Goal: Transaction & Acquisition: Purchase product/service

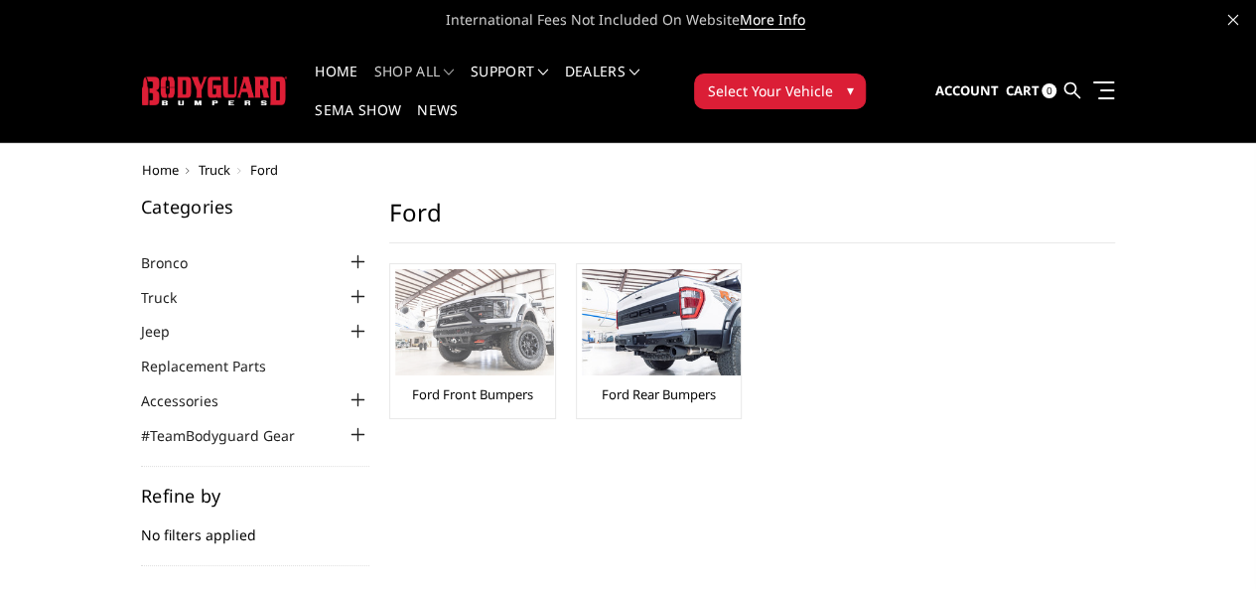
click at [395, 298] on img at bounding box center [474, 322] width 159 height 106
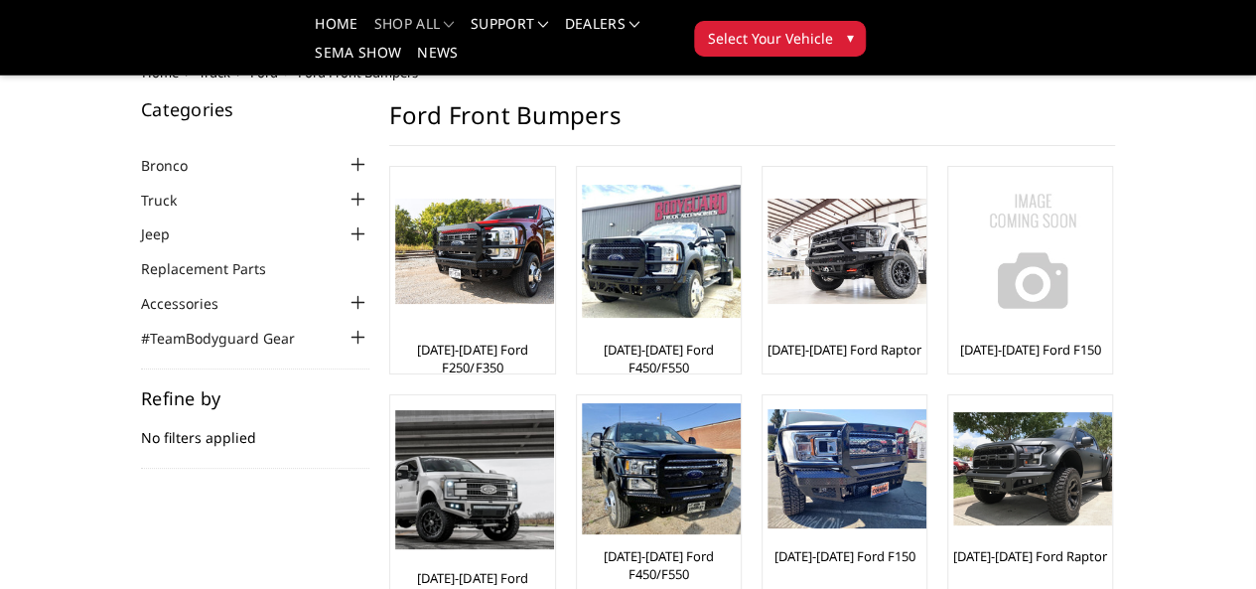
scroll to position [99, 0]
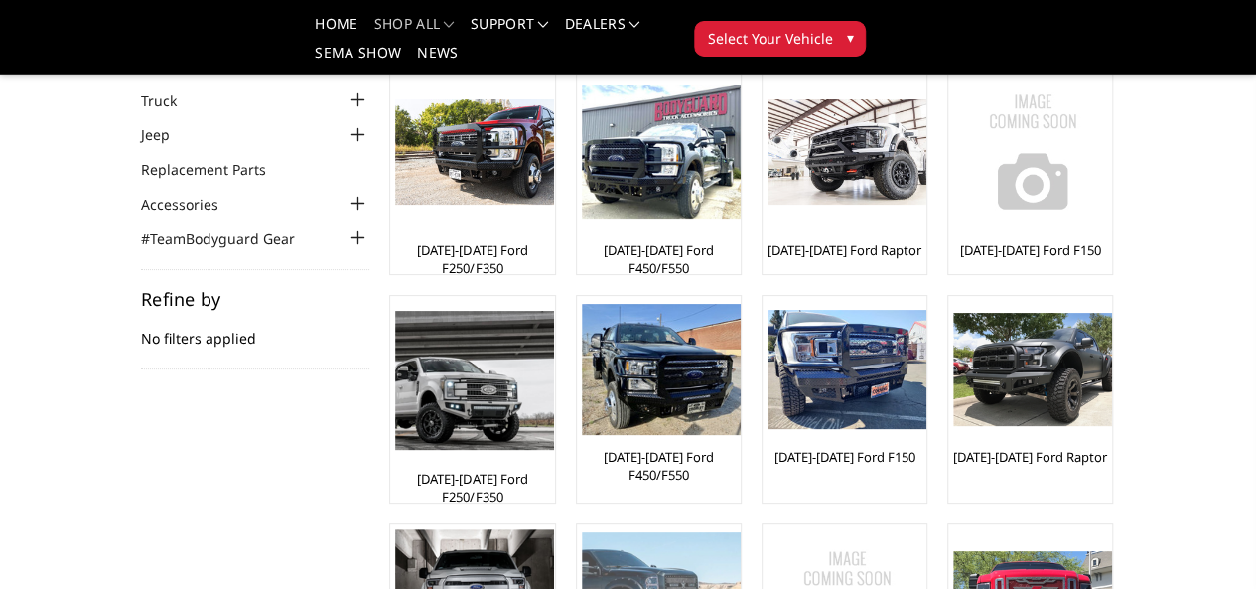
click at [741, 532] on img at bounding box center [661, 597] width 159 height 131
